Goal: Obtain resource: Obtain resource

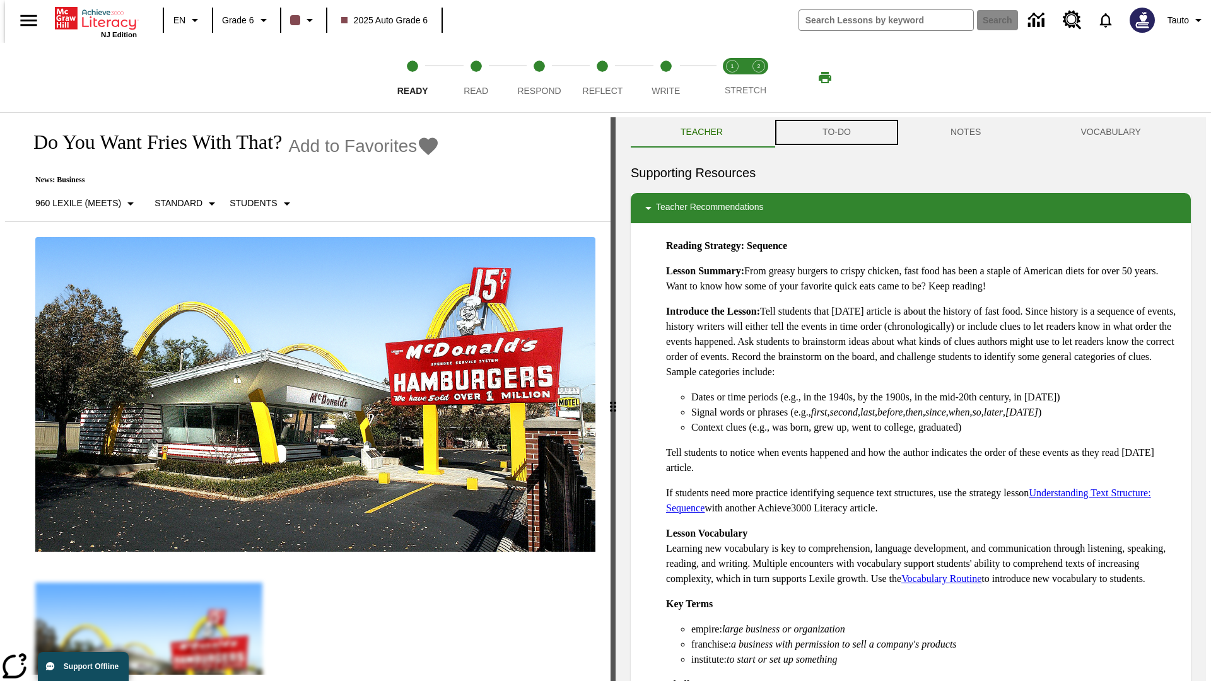
click at [835, 132] on button "TO-DO" at bounding box center [836, 132] width 128 height 30
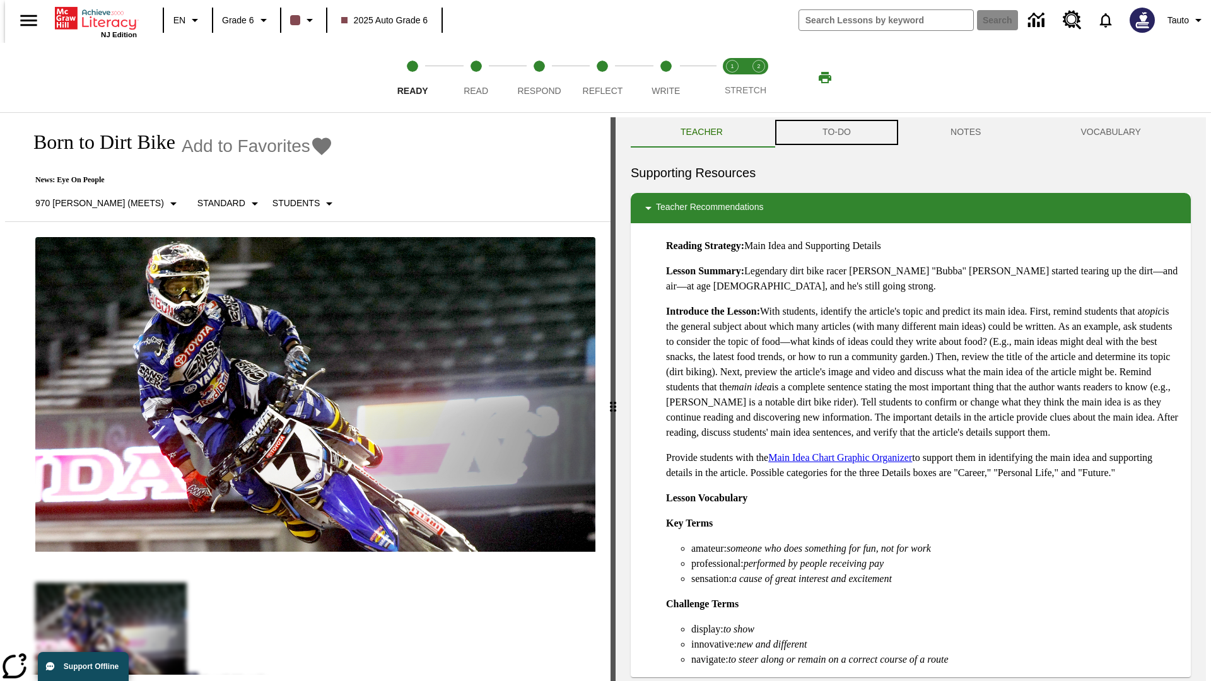
click at [835, 132] on button "TO-DO" at bounding box center [836, 132] width 128 height 30
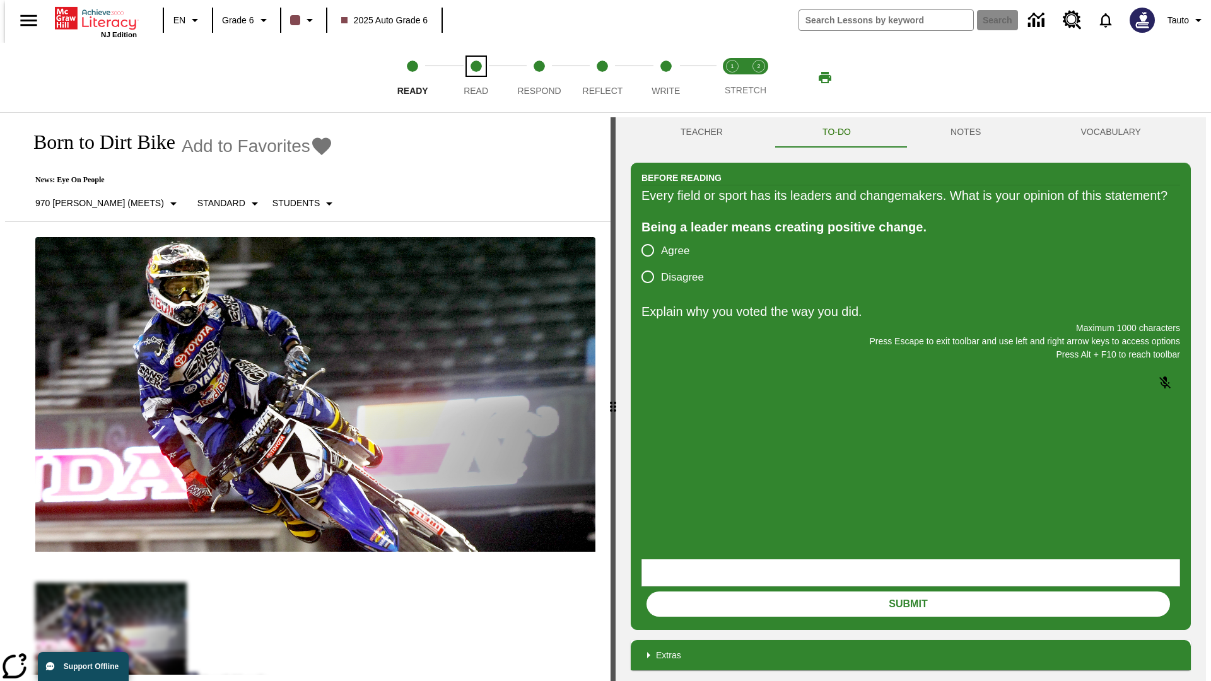
click at [475, 78] on span "Read" at bounding box center [475, 85] width 25 height 23
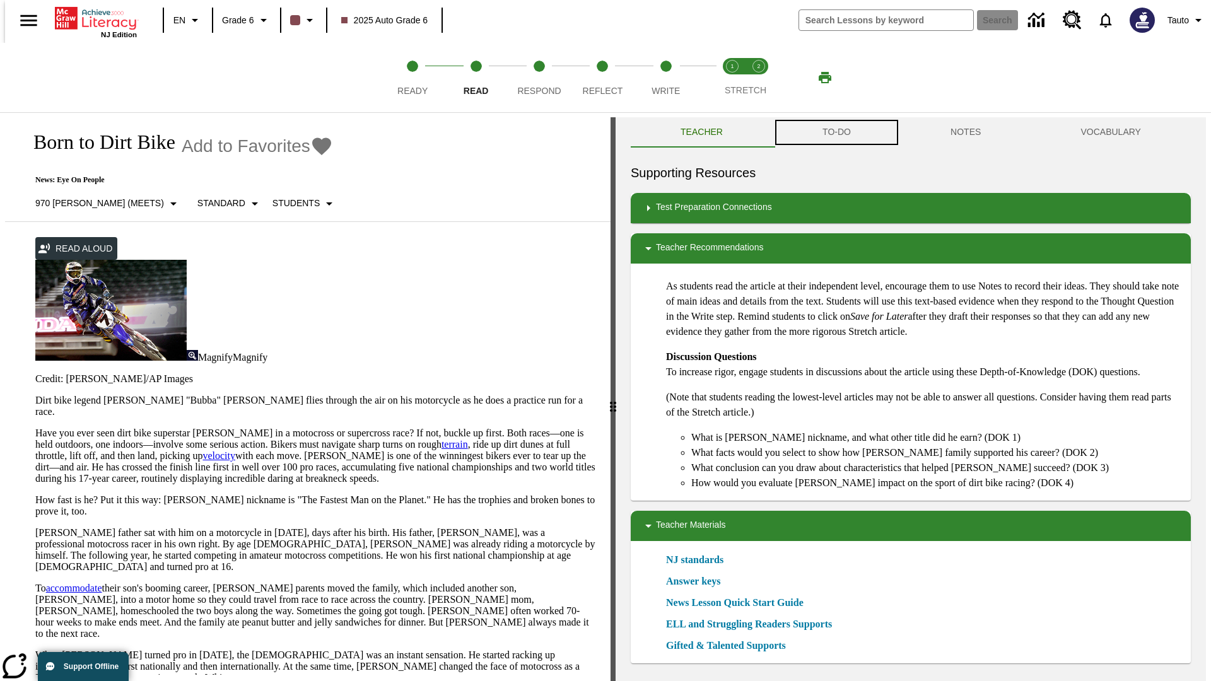
scroll to position [1, 0]
click at [835, 132] on button "TO-DO" at bounding box center [836, 132] width 128 height 30
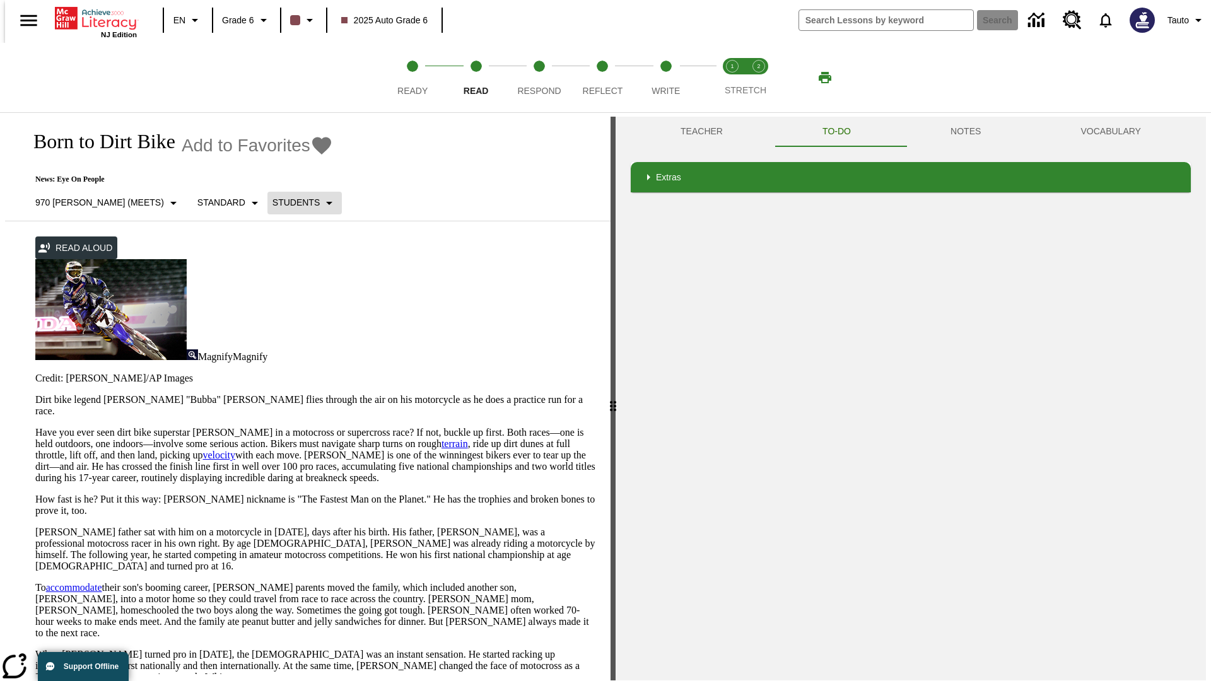
click at [272, 202] on p "Students" at bounding box center [295, 202] width 47 height 13
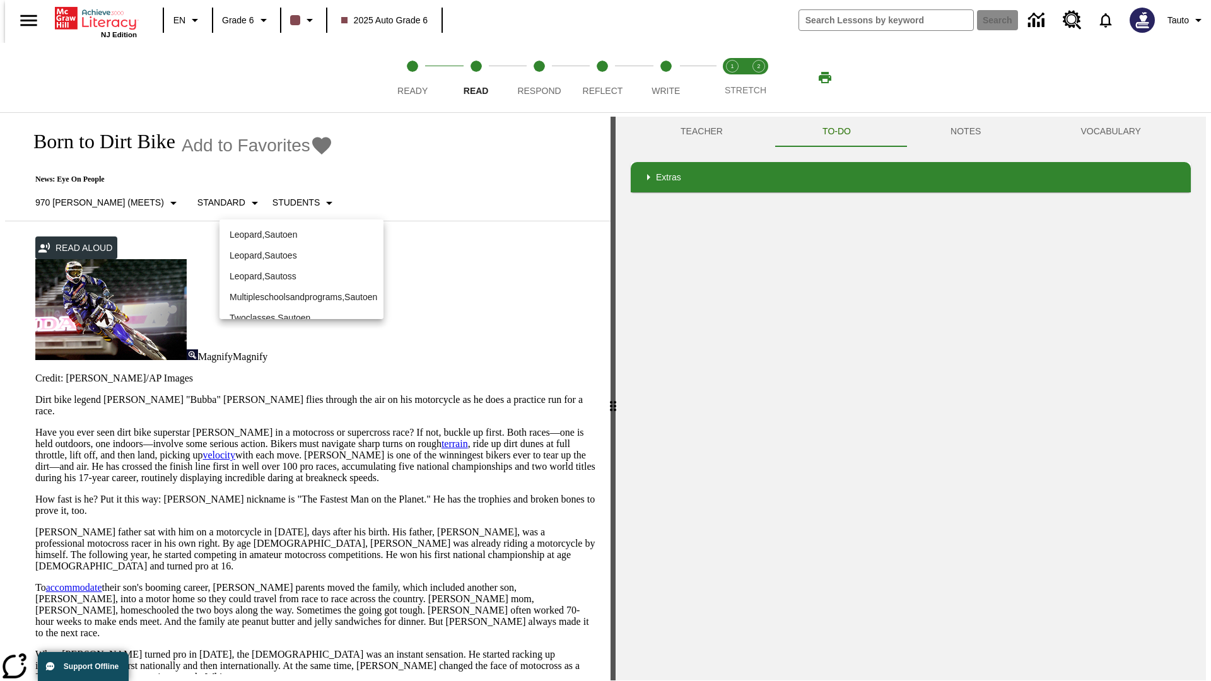
click at [291, 228] on p "Leopard , Sautoen" at bounding box center [302, 234] width 144 height 13
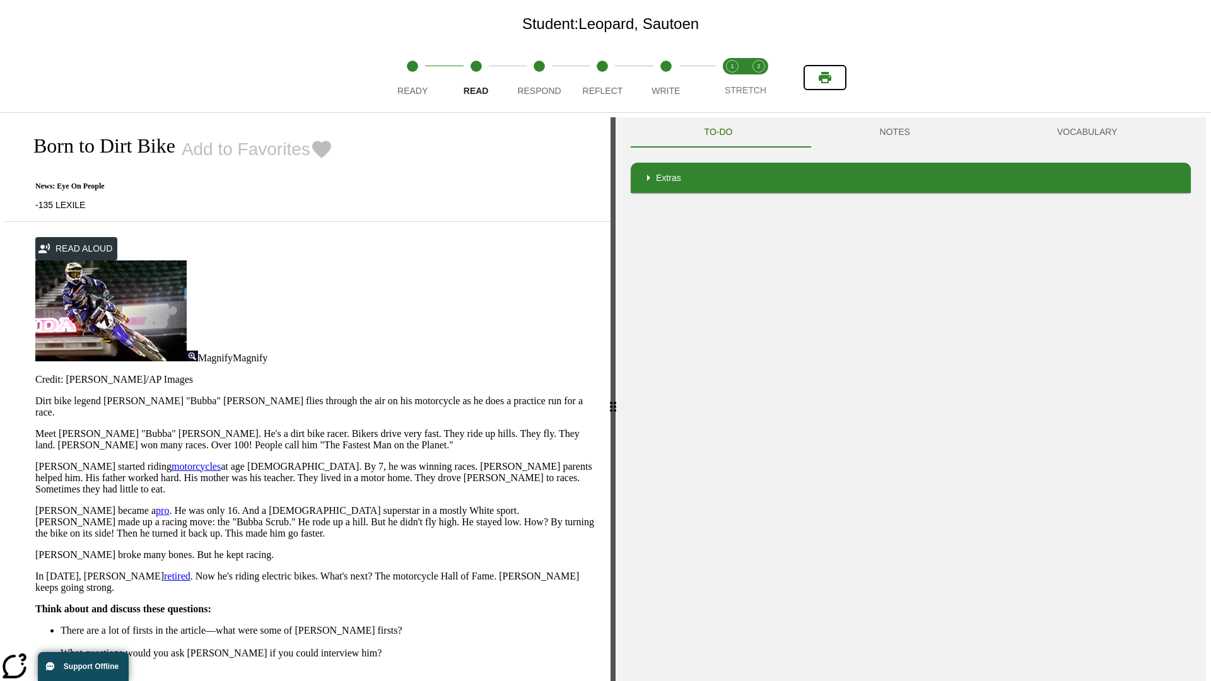
click at [825, 78] on icon "Print" at bounding box center [824, 77] width 13 height 11
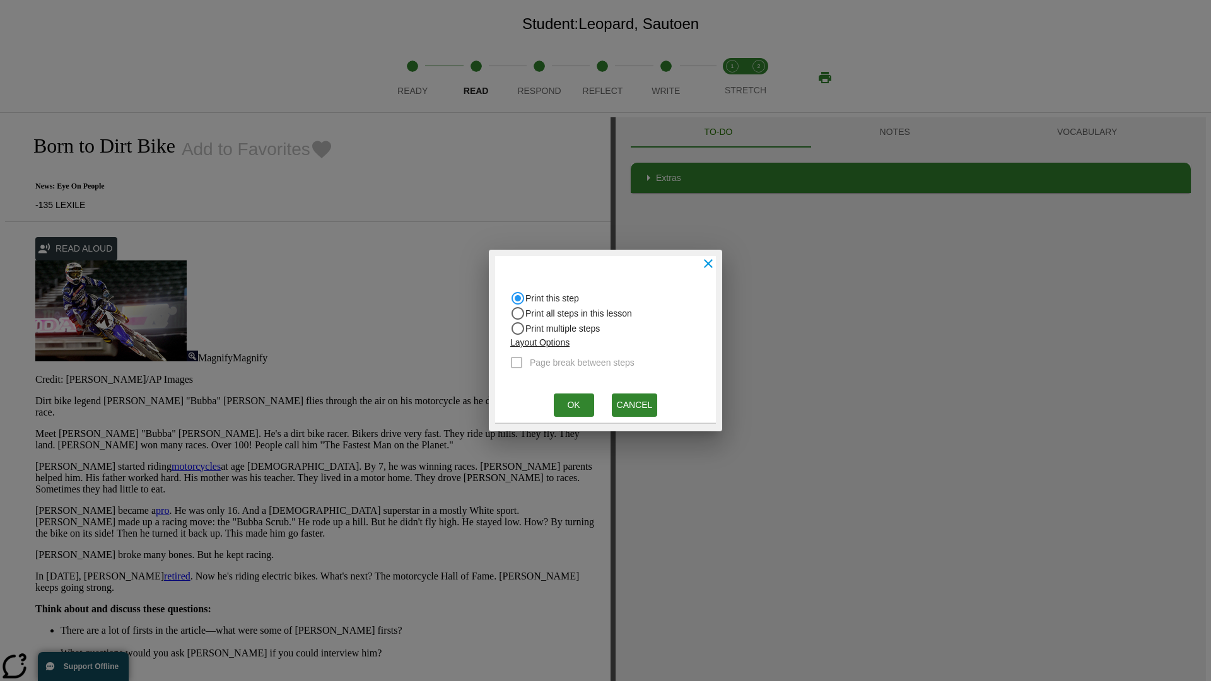
click at [518, 313] on input "Print all steps in this lesson" at bounding box center [517, 313] width 15 height 15
radio input "true"
radio input "false"
checkbox input "true"
click at [573, 405] on button "Ok" at bounding box center [574, 404] width 40 height 23
